Goal: Find specific page/section: Find specific page/section

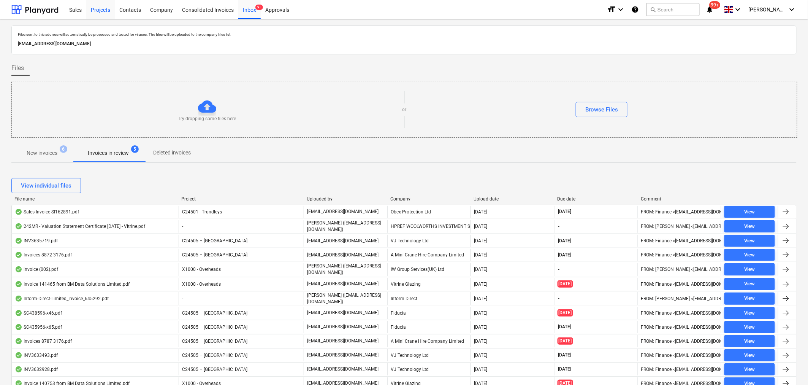
click at [100, 12] on div "Projects" at bounding box center [100, 9] width 29 height 19
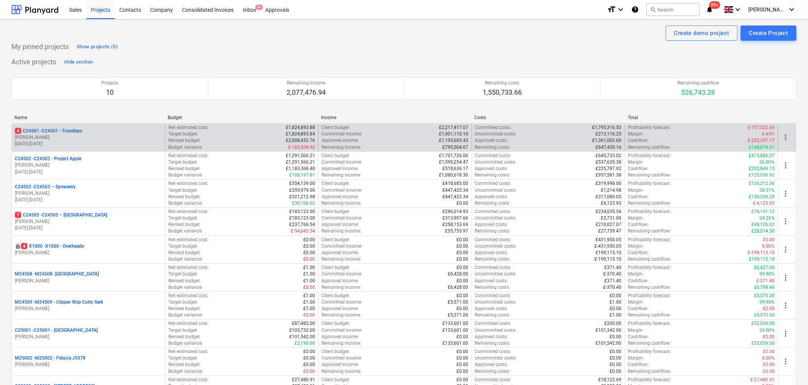
click at [62, 135] on p "[PERSON_NAME]" at bounding box center [88, 137] width 147 height 6
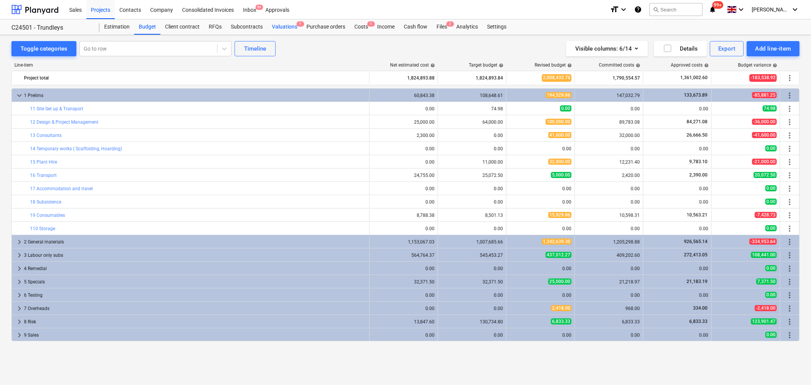
click at [291, 28] on div "Valuations 1" at bounding box center [284, 26] width 35 height 15
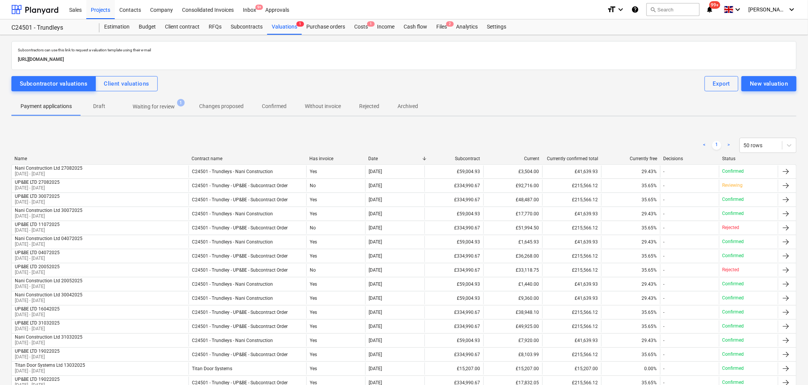
click at [154, 108] on p "Waiting for review" at bounding box center [154, 107] width 42 height 8
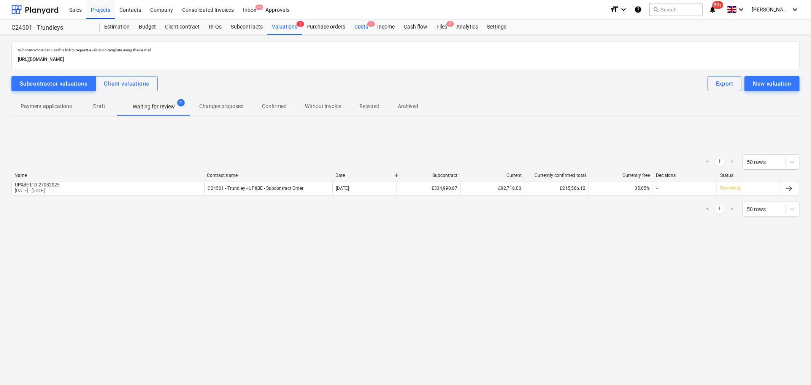
click at [360, 25] on div "Costs 1" at bounding box center [361, 26] width 23 height 15
